Goal: Task Accomplishment & Management: Manage account settings

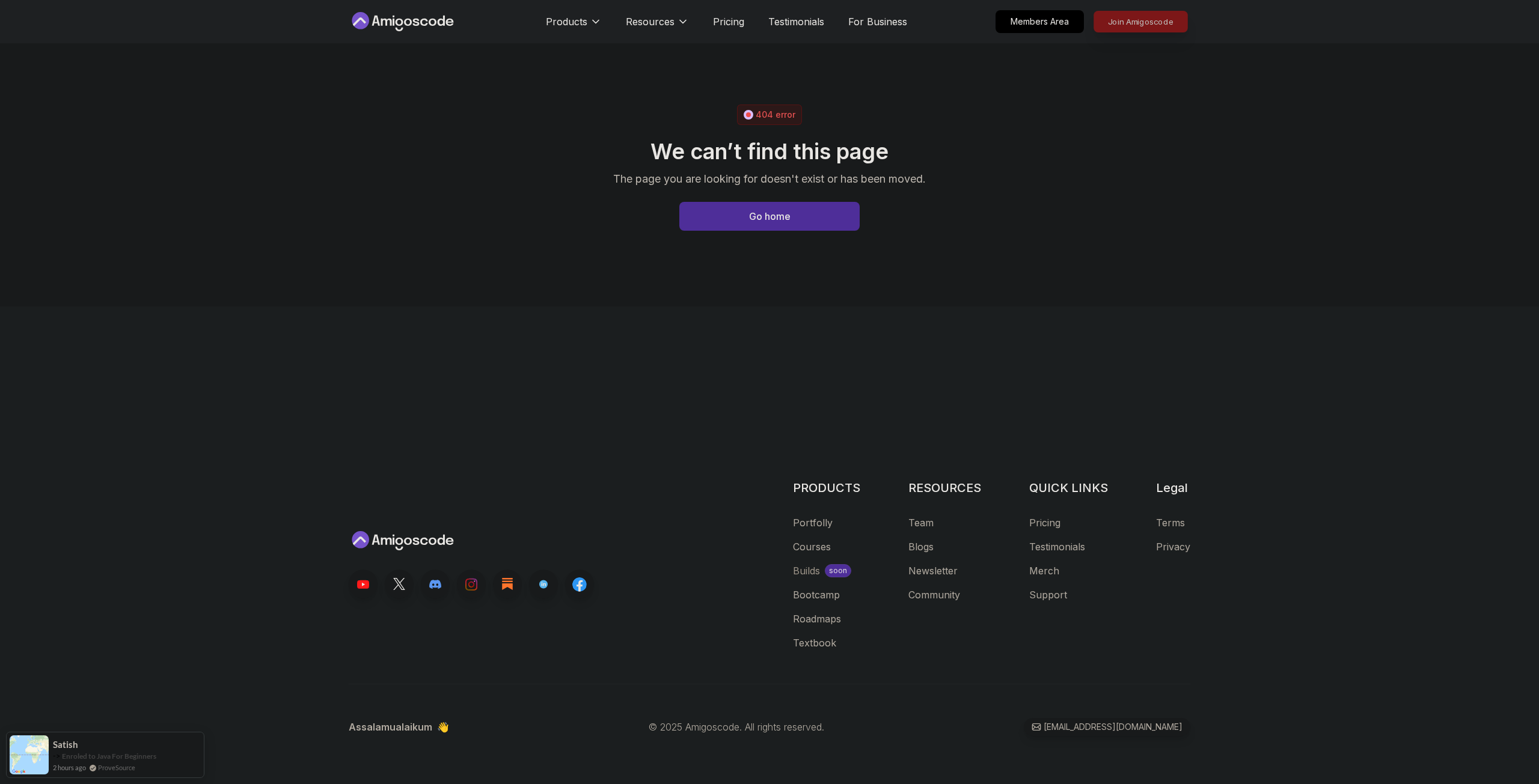
click at [1112, 24] on p "Join Amigoscode" at bounding box center [1141, 22] width 93 height 21
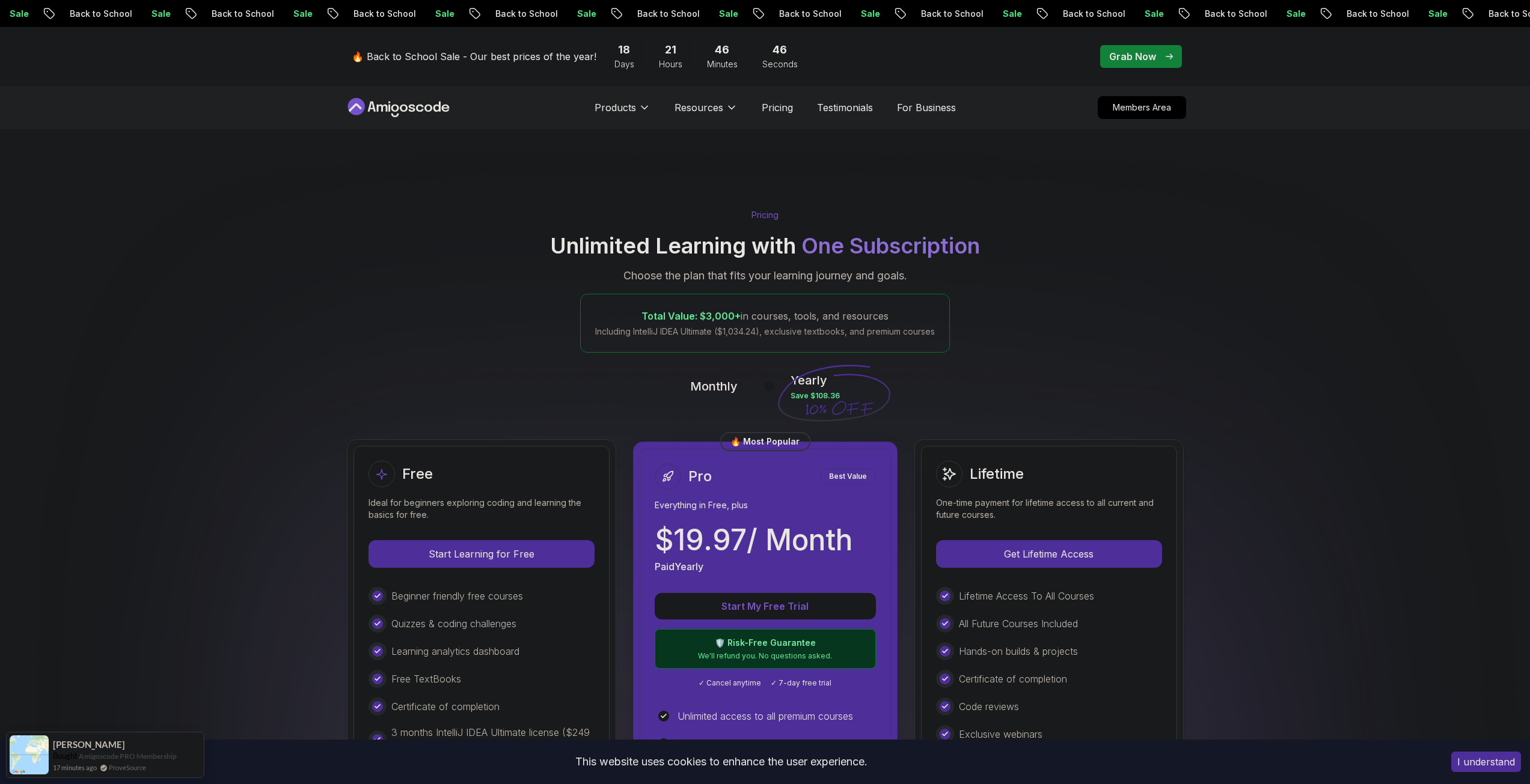
click at [1473, 756] on button "I understand" at bounding box center [1485, 761] width 70 height 21
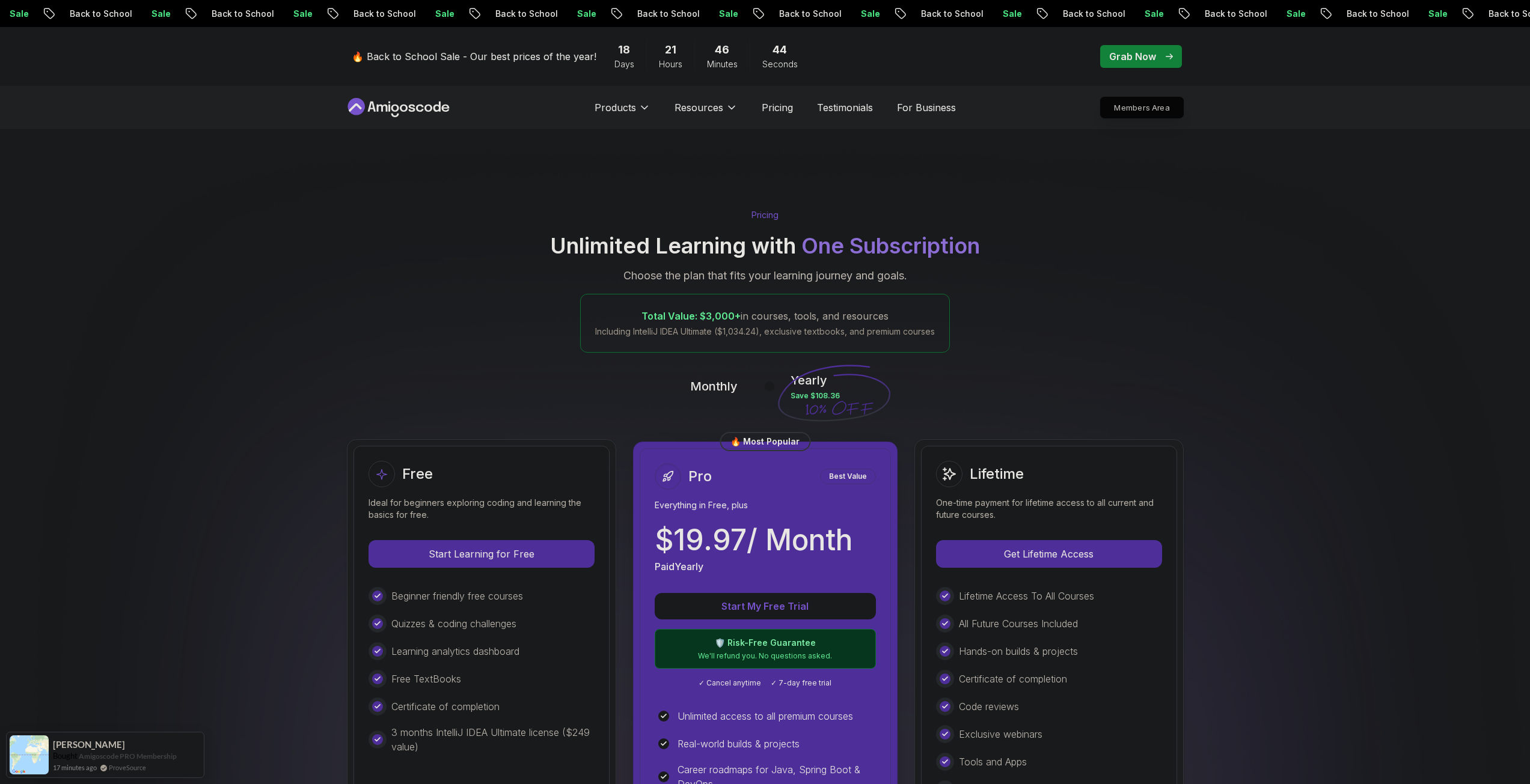
click at [1146, 102] on p "Members Area" at bounding box center [1142, 107] width 83 height 21
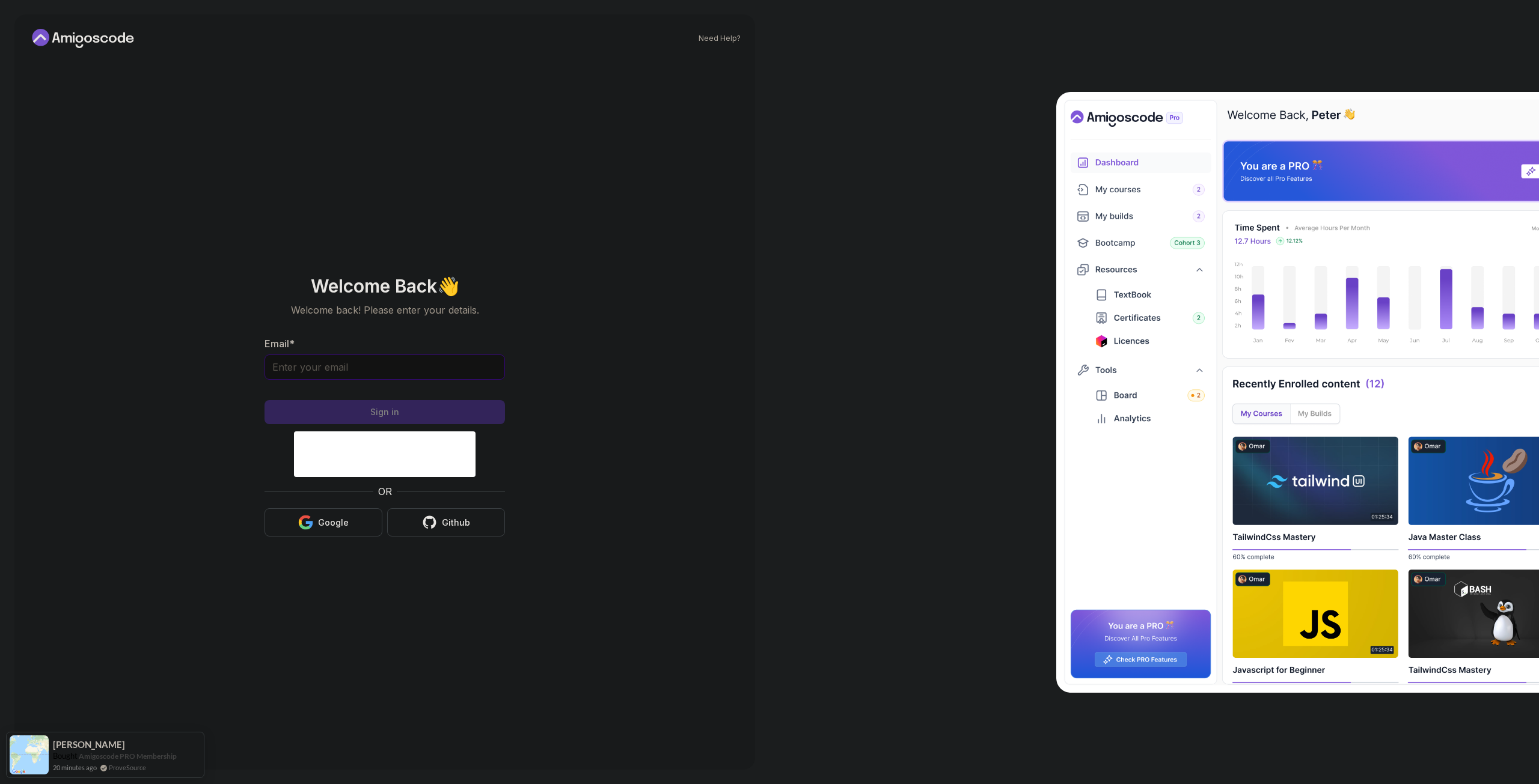
click at [370, 363] on input "Email *" at bounding box center [384, 366] width 240 height 25
click at [317, 375] on input "Email *" at bounding box center [384, 366] width 240 height 25
click at [315, 369] on input "Email *" at bounding box center [384, 366] width 240 height 25
click at [370, 366] on input "Email *" at bounding box center [384, 366] width 240 height 25
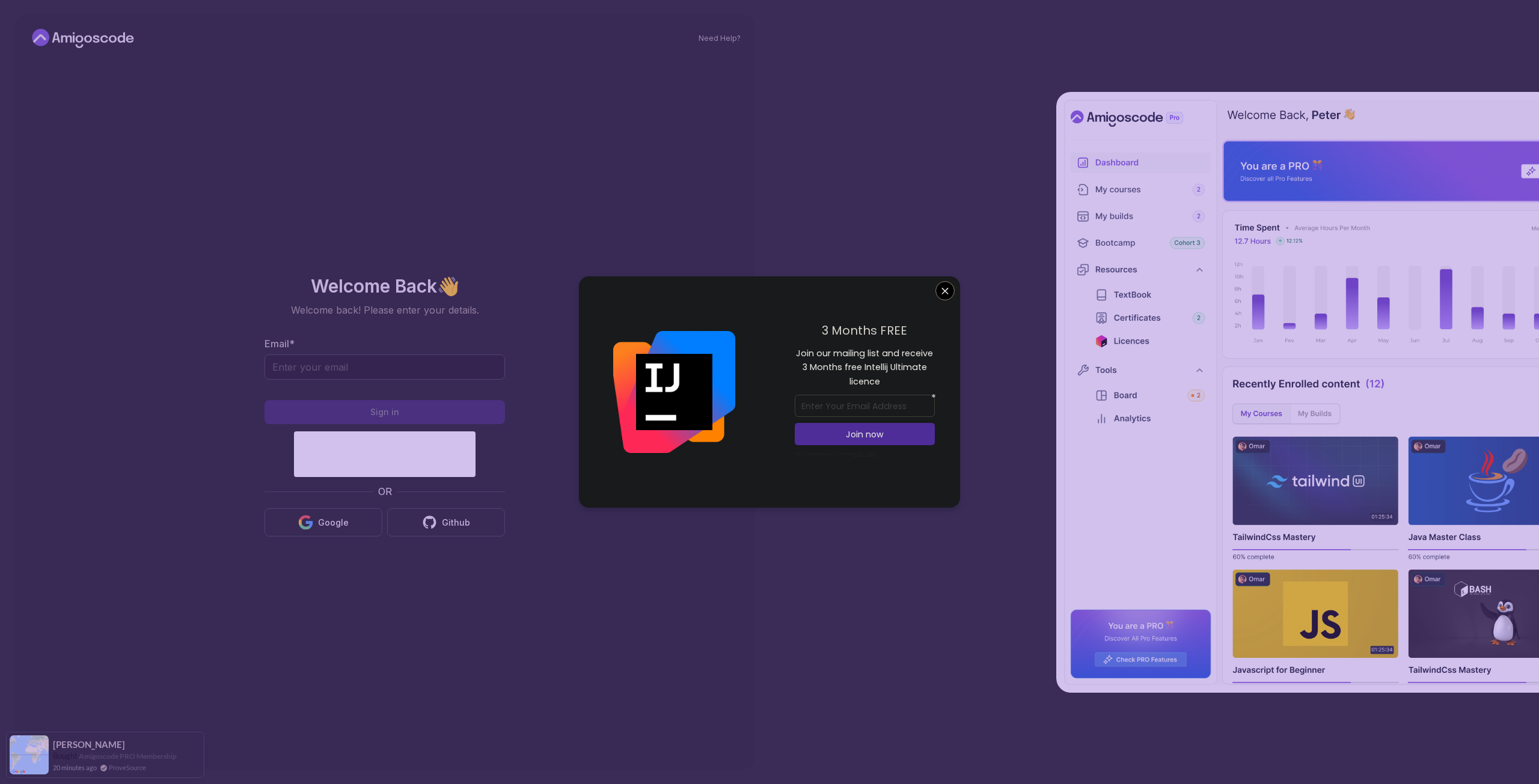
click at [185, 423] on section "Welcome Back 👋 Welcome back! Please enter your details. Email * Sign in OR Goog…" at bounding box center [384, 406] width 404 height 284
click at [945, 292] on body "Need Help? Welcome Back 👋 Welcome back! Please enter your details. Email * Sign…" at bounding box center [770, 392] width 1539 height 784
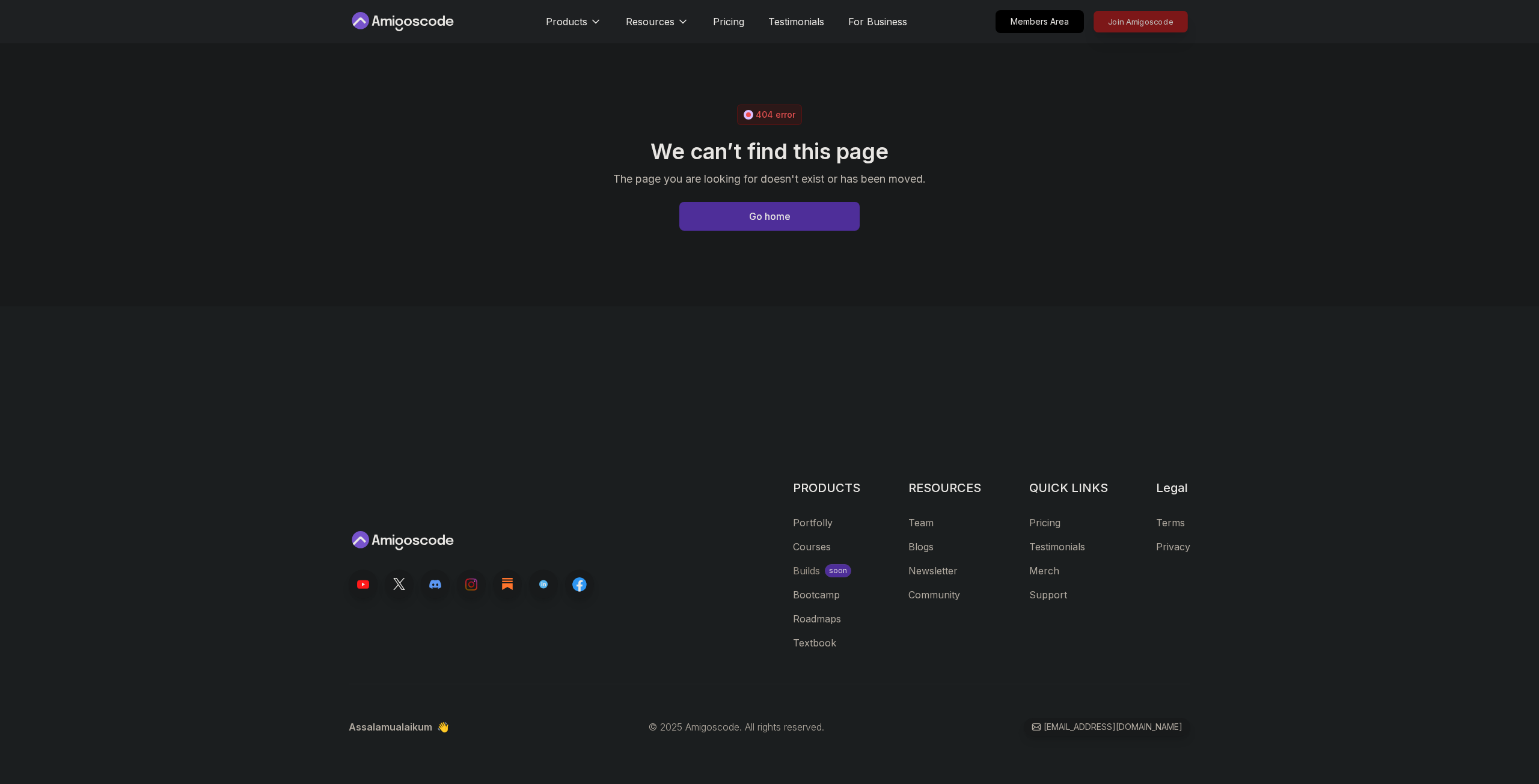
click at [1126, 18] on p "Join Amigoscode" at bounding box center [1141, 22] width 93 height 21
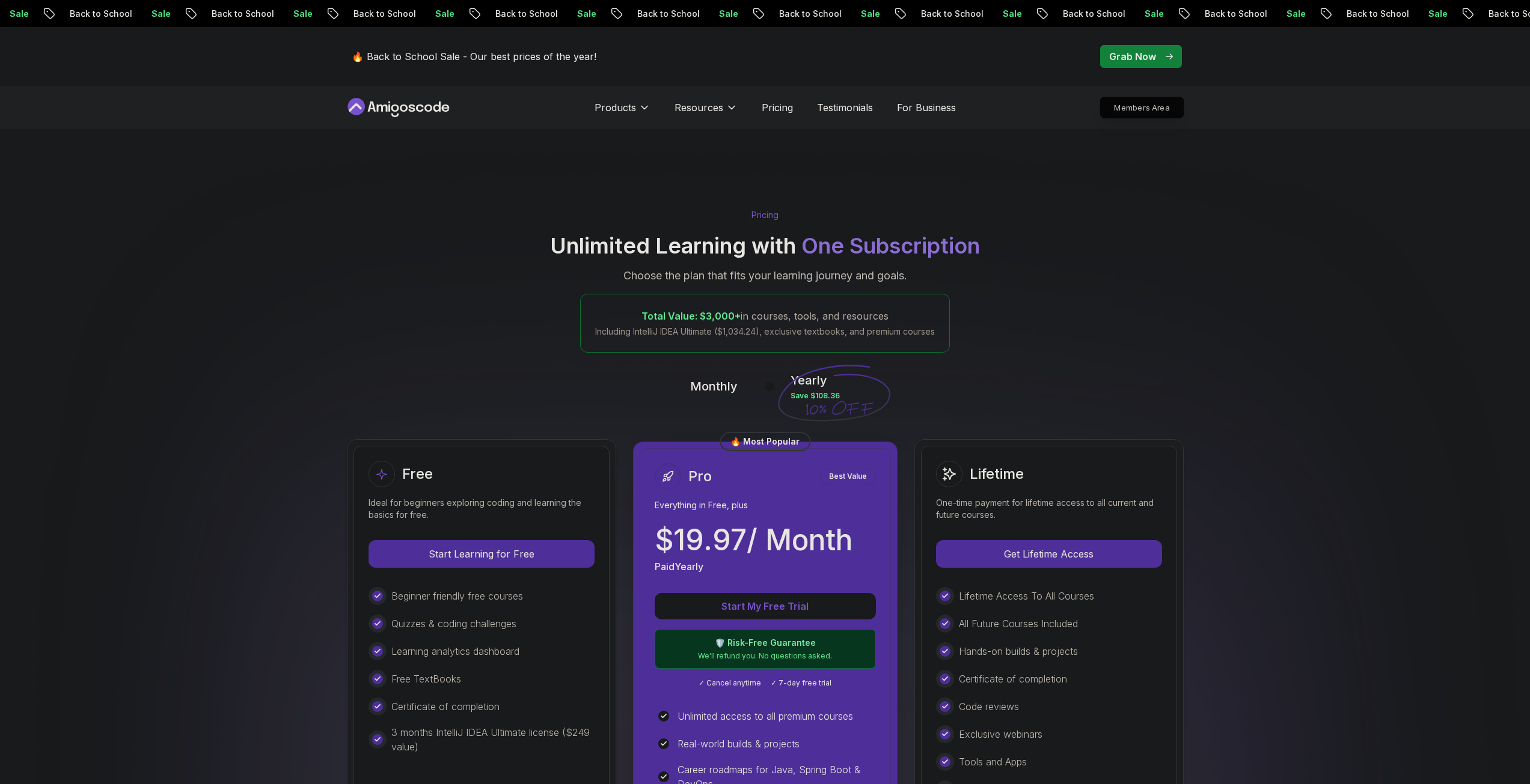
click at [1131, 108] on p "Members Area" at bounding box center [1142, 107] width 83 height 21
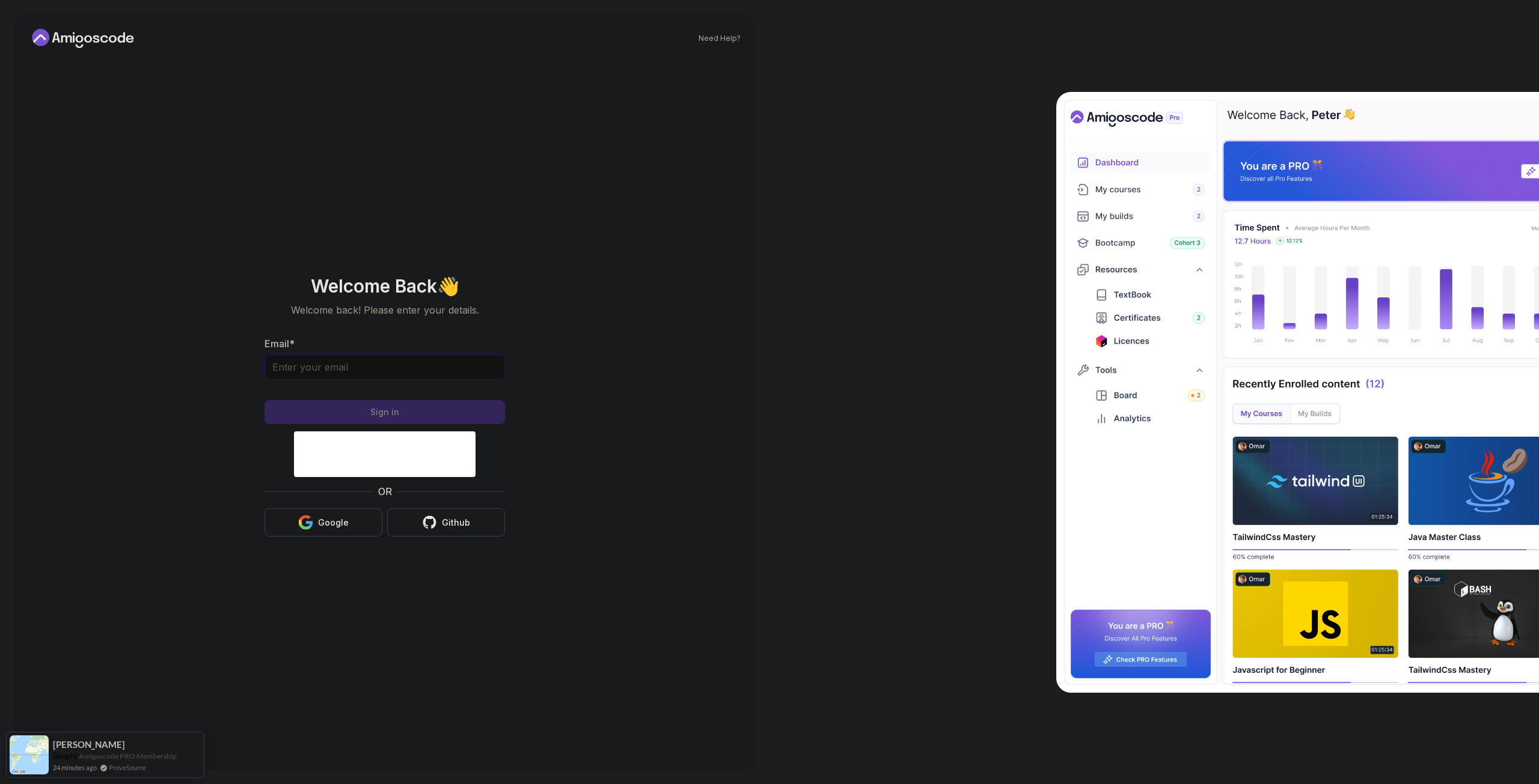
click at [393, 372] on input "Email *" at bounding box center [384, 366] width 240 height 25
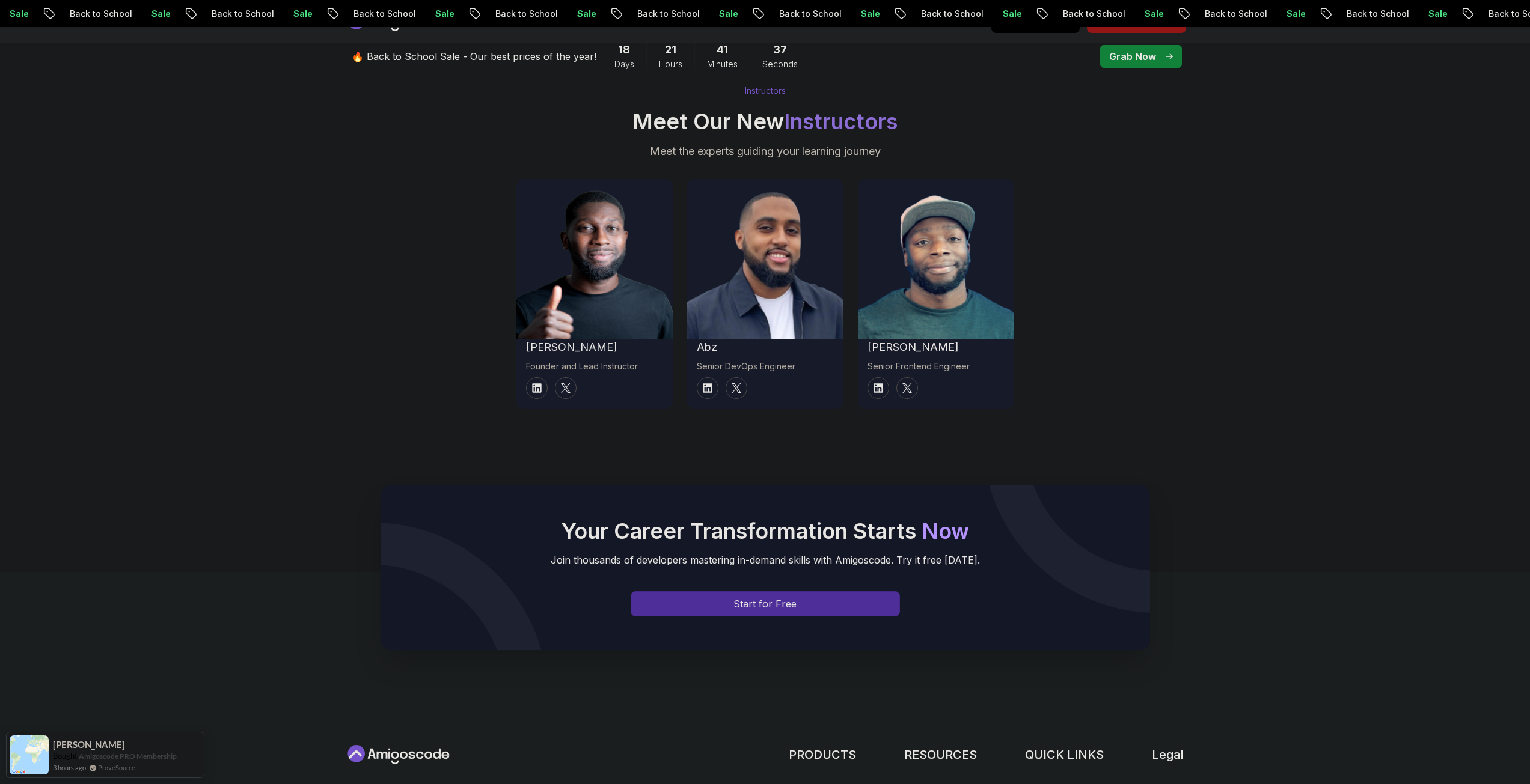
scroll to position [4336, 0]
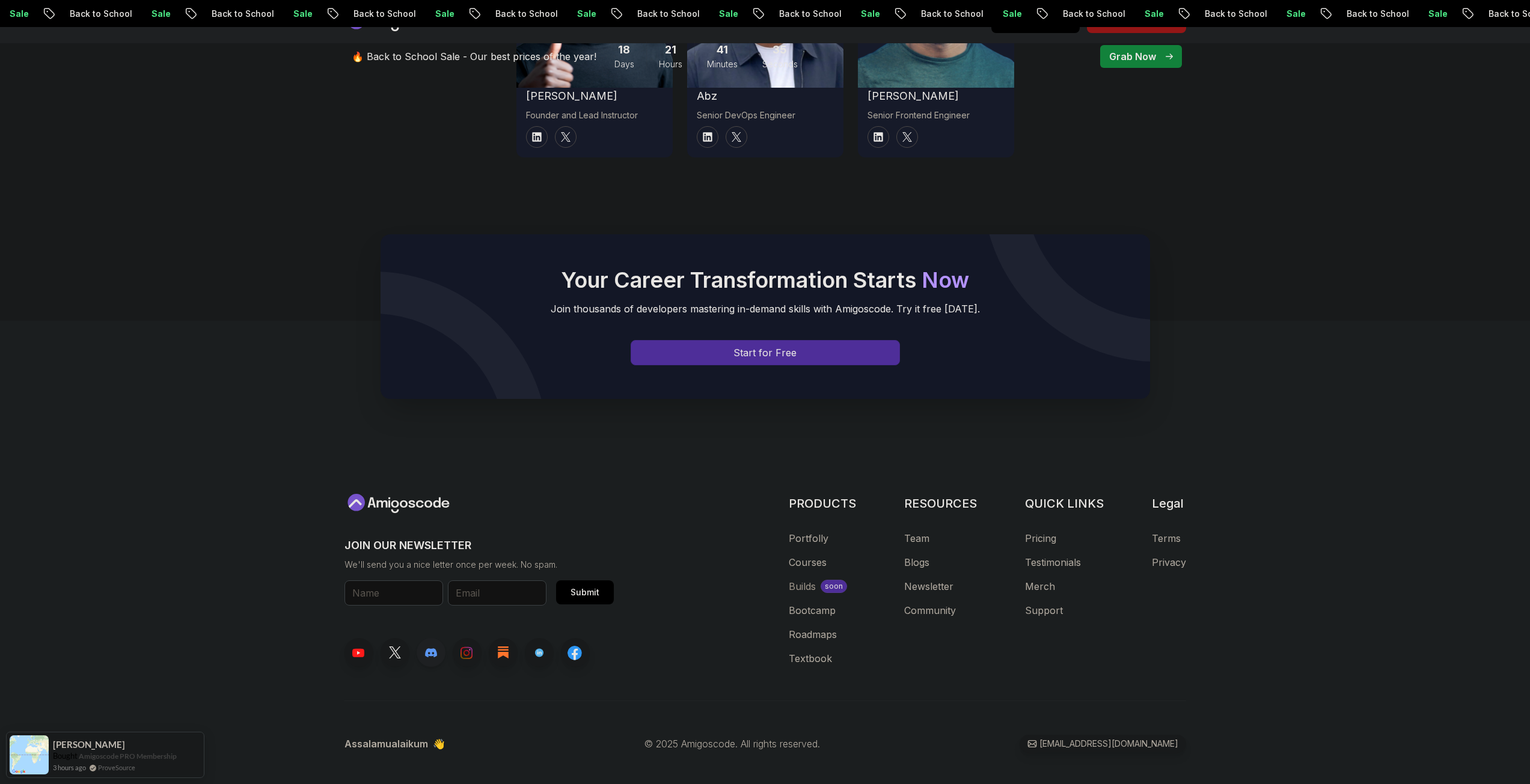
click at [433, 638] on link at bounding box center [430, 652] width 29 height 29
